Goal: Information Seeking & Learning: Find specific fact

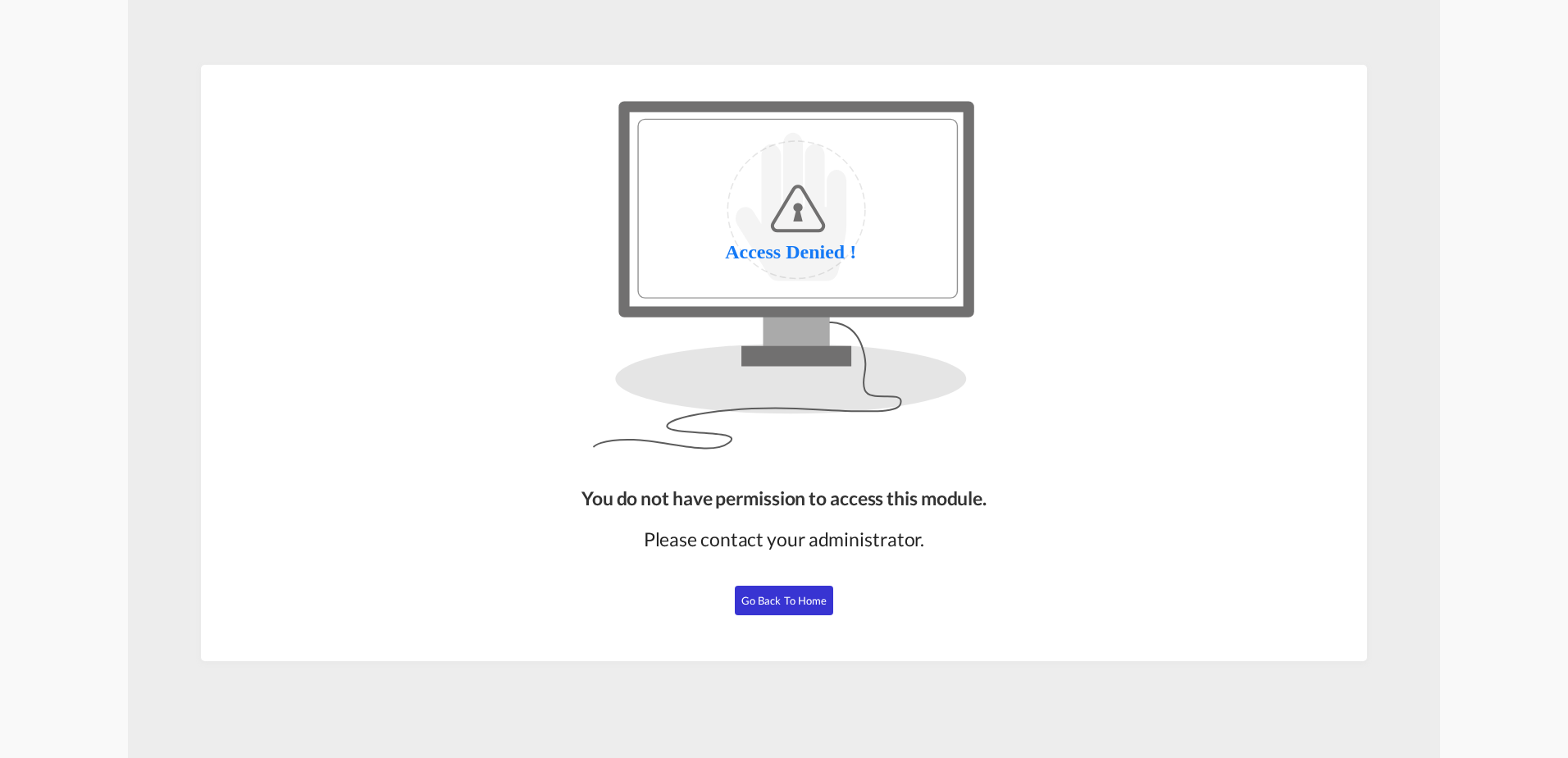
click at [813, 603] on span "Go Back to Home" at bounding box center [784, 601] width 86 height 13
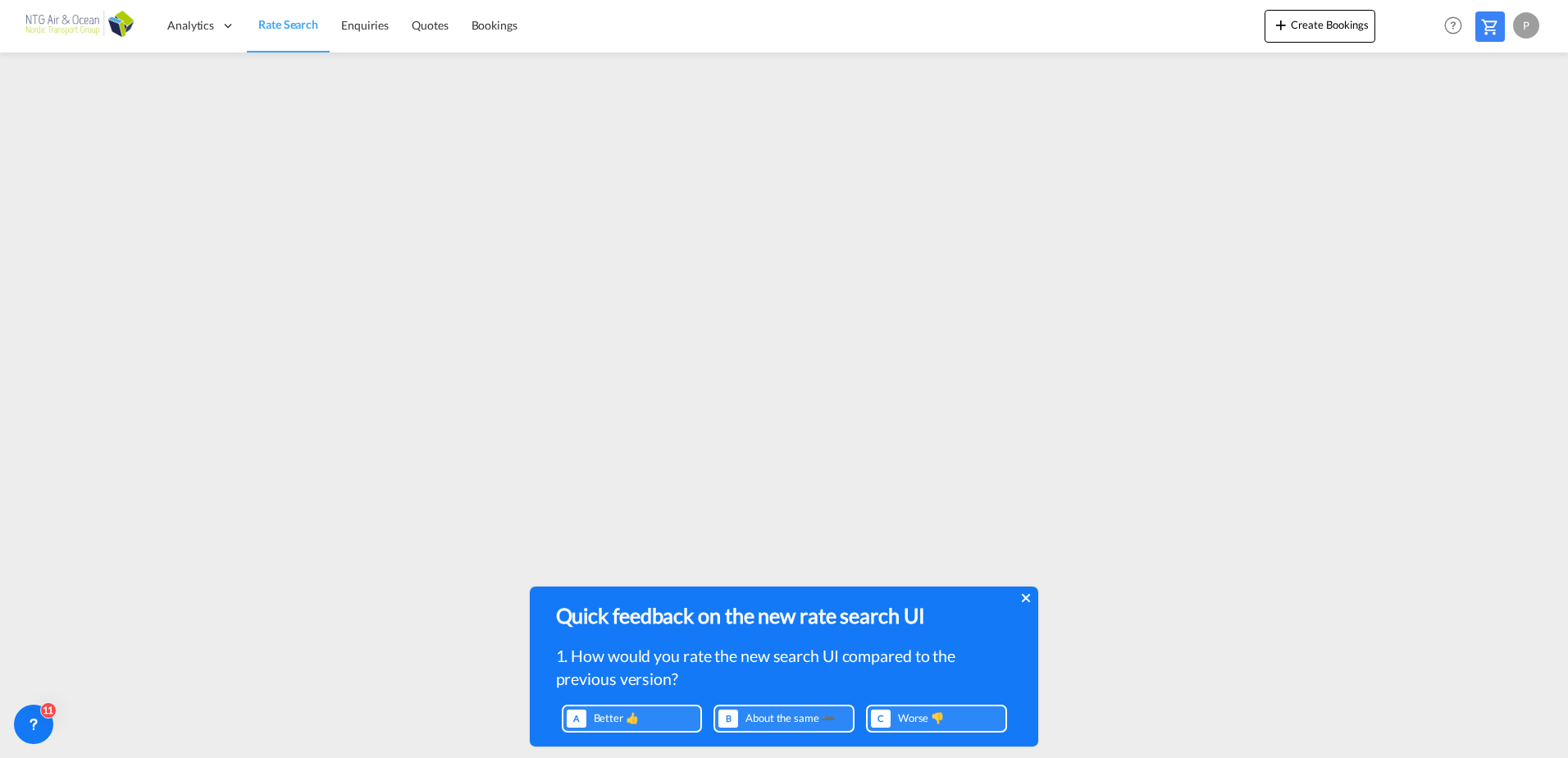
click at [1028, 596] on icon at bounding box center [1025, 598] width 8 height 8
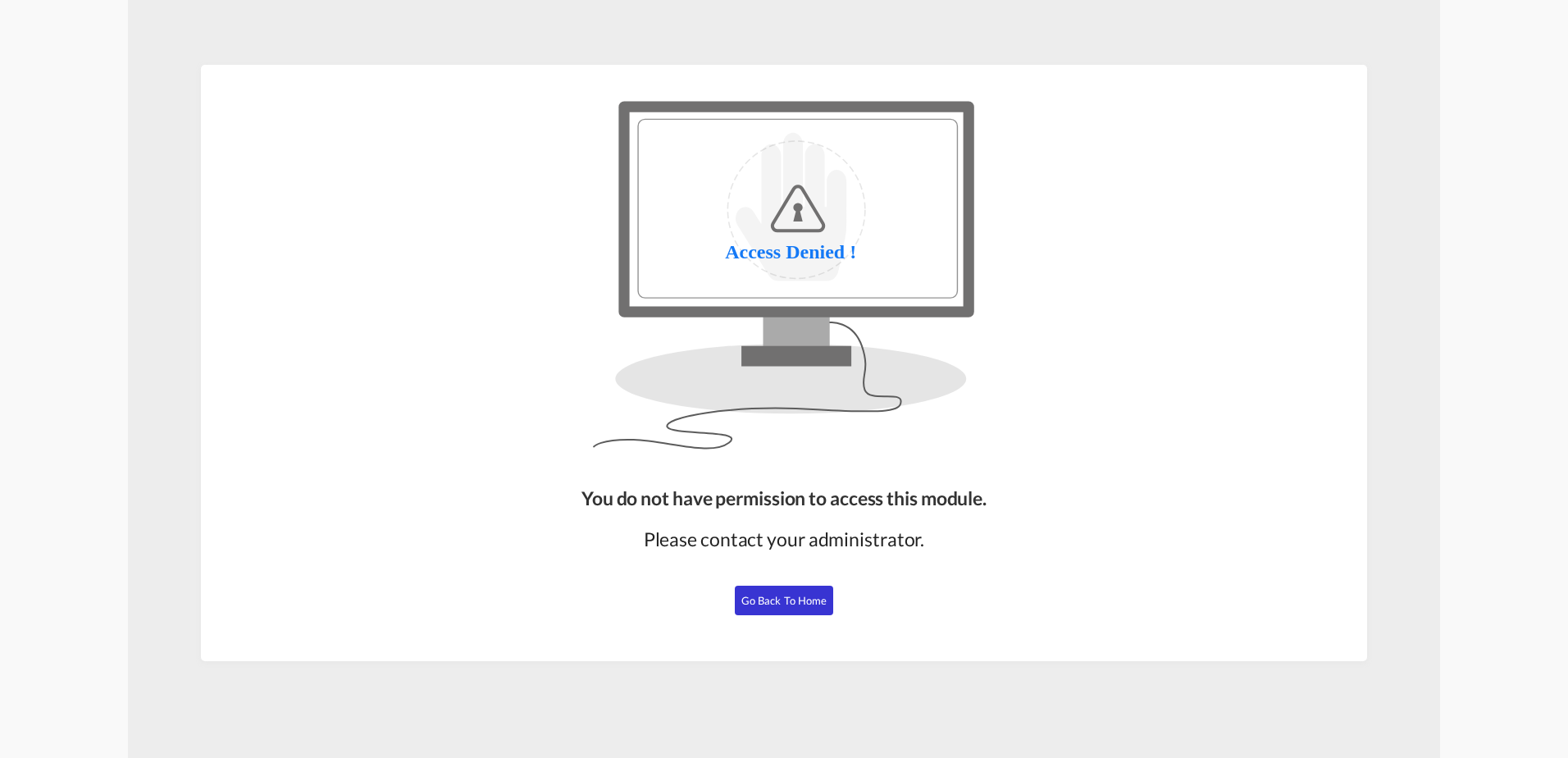
click at [810, 598] on span "Go Back to Home" at bounding box center [784, 601] width 86 height 13
